Goal: Task Accomplishment & Management: Complete application form

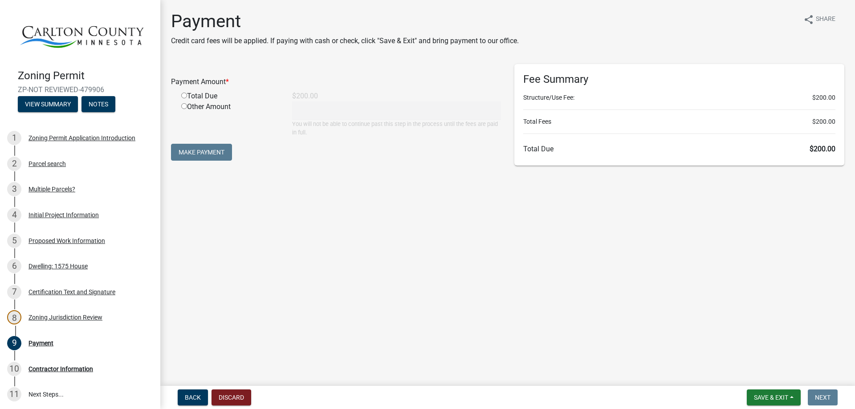
click at [184, 95] on input "radio" at bounding box center [184, 96] width 6 height 6
radio input "true"
type input "200"
click at [217, 155] on button "Make Payment" at bounding box center [201, 152] width 61 height 17
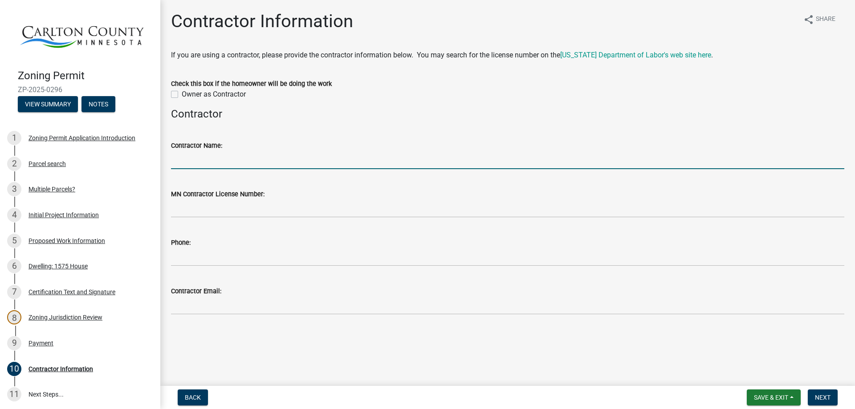
click at [181, 165] on input "Contractor Name:" at bounding box center [507, 160] width 673 height 18
type input "NorthStar Design and Build, Inc."
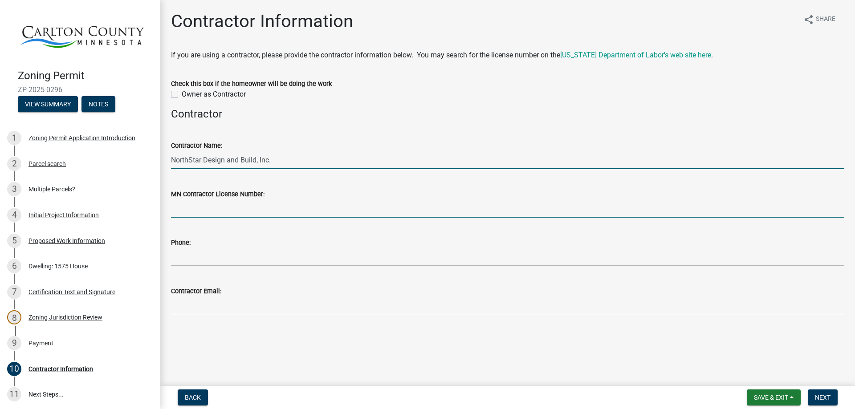
click at [184, 208] on input "MN Contractor License Number:" at bounding box center [507, 209] width 673 height 18
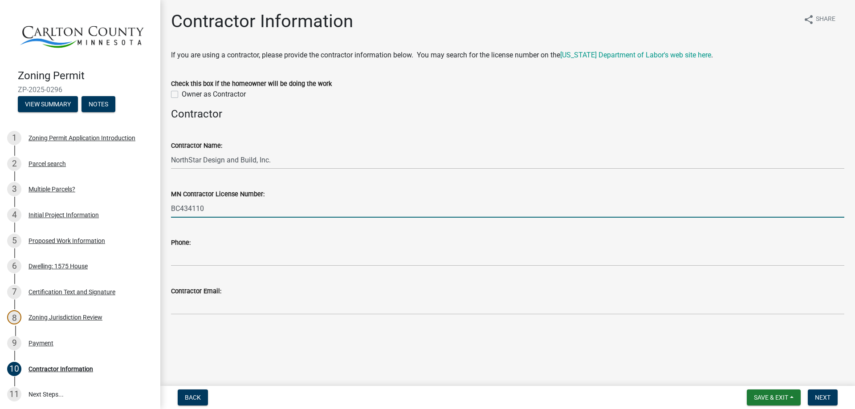
type input "BC434110"
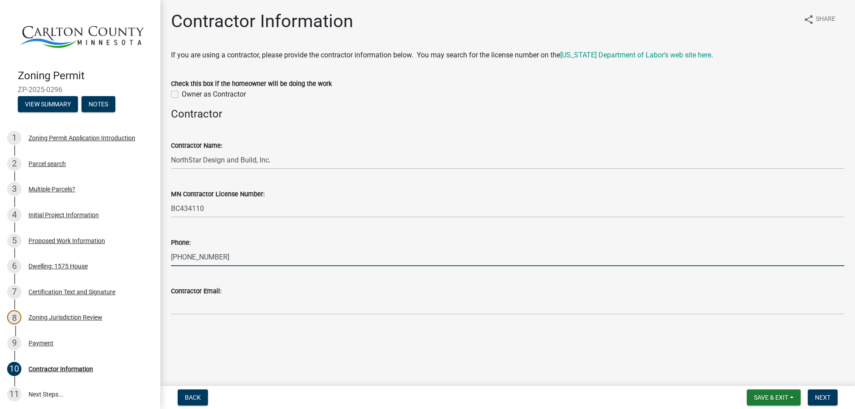
type input "[PHONE_NUMBER]"
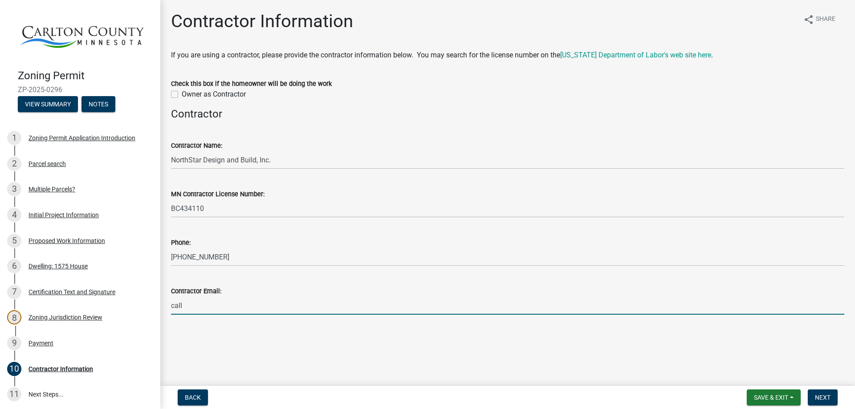
type input "call"
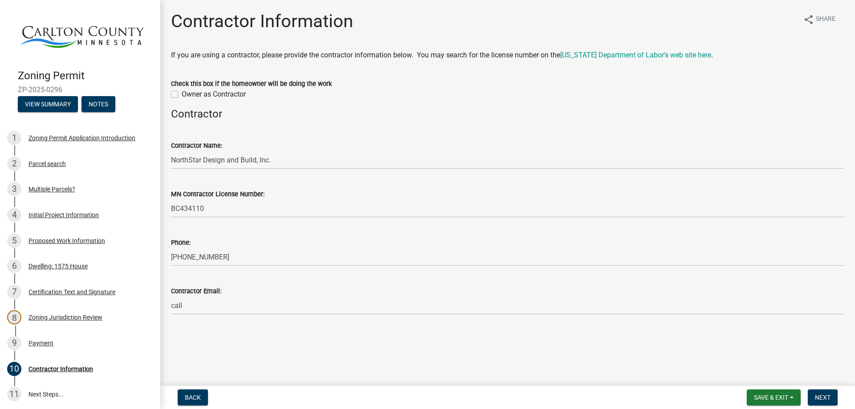
click at [238, 241] on div "Phone:" at bounding box center [507, 242] width 673 height 11
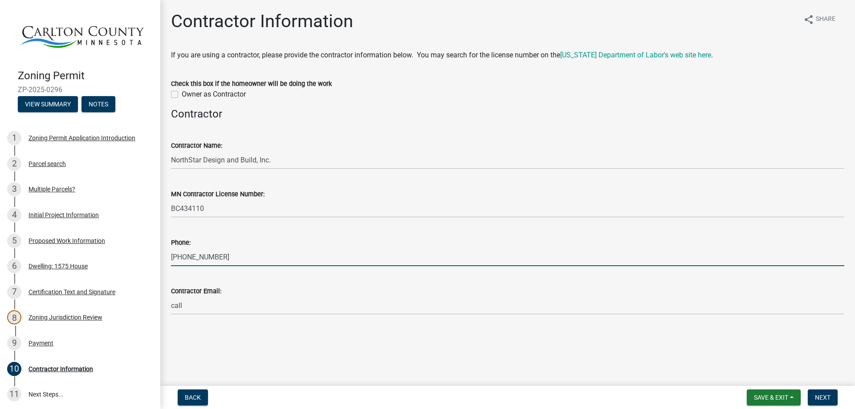
click at [232, 253] on input "[PHONE_NUMBER]" at bounding box center [507, 257] width 673 height 18
type input "[PHONE_NUMBER]"
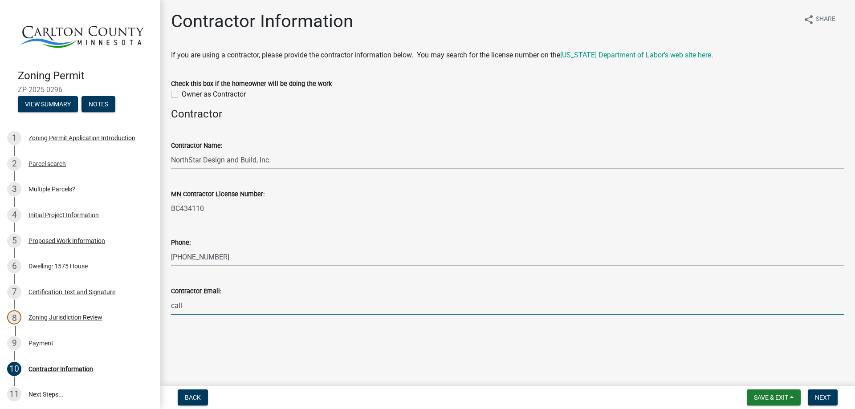
click at [203, 306] on input "call" at bounding box center [507, 306] width 673 height 18
type input "[EMAIL_ADDRESS][DOMAIN_NAME]"
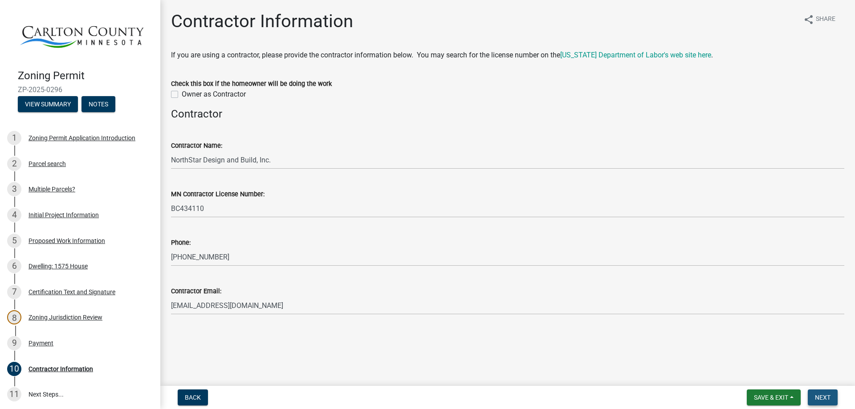
click at [820, 392] on button "Next" at bounding box center [823, 398] width 30 height 16
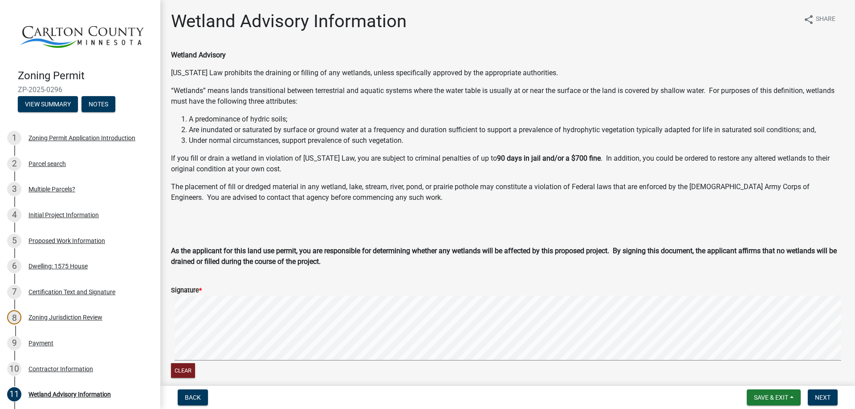
click at [334, 368] on div "Clear" at bounding box center [507, 338] width 673 height 85
click at [414, 379] on div "Clear" at bounding box center [507, 338] width 673 height 85
drag, startPoint x: 445, startPoint y: 365, endPoint x: 436, endPoint y: 367, distance: 10.2
click at [436, 367] on div "Clear" at bounding box center [507, 371] width 673 height 17
click at [439, 371] on div "Clear" at bounding box center [507, 338] width 673 height 85
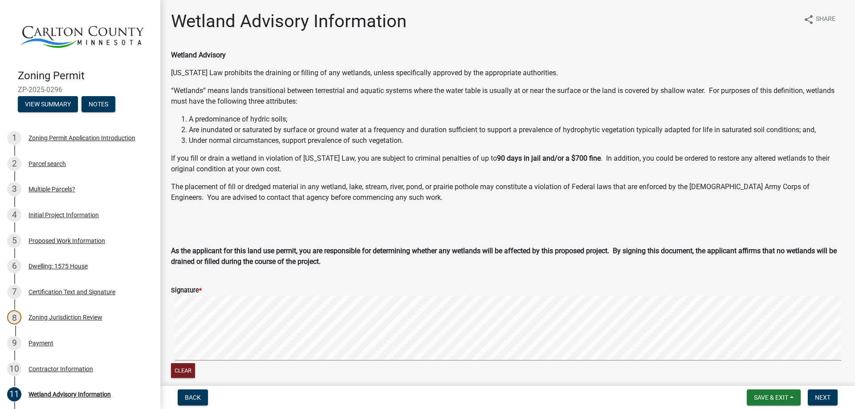
click at [451, 356] on signature-pad at bounding box center [507, 330] width 673 height 68
click at [828, 397] on span "Next" at bounding box center [823, 397] width 16 height 7
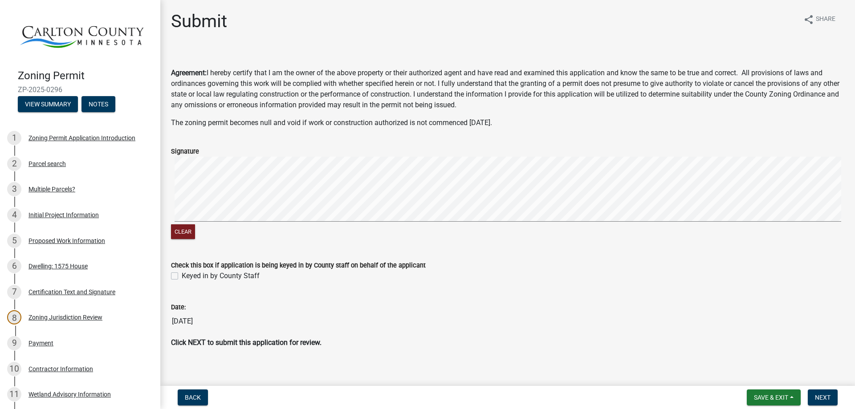
click at [440, 228] on div "Clear" at bounding box center [507, 199] width 673 height 85
click at [463, 225] on div "Clear" at bounding box center [507, 199] width 673 height 85
click at [819, 397] on span "Next" at bounding box center [823, 397] width 16 height 7
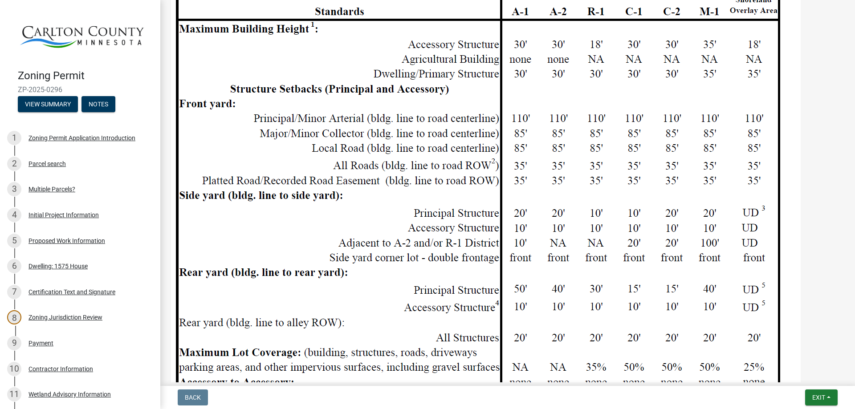
scroll to position [935, 0]
